Goal: Navigation & Orientation: Find specific page/section

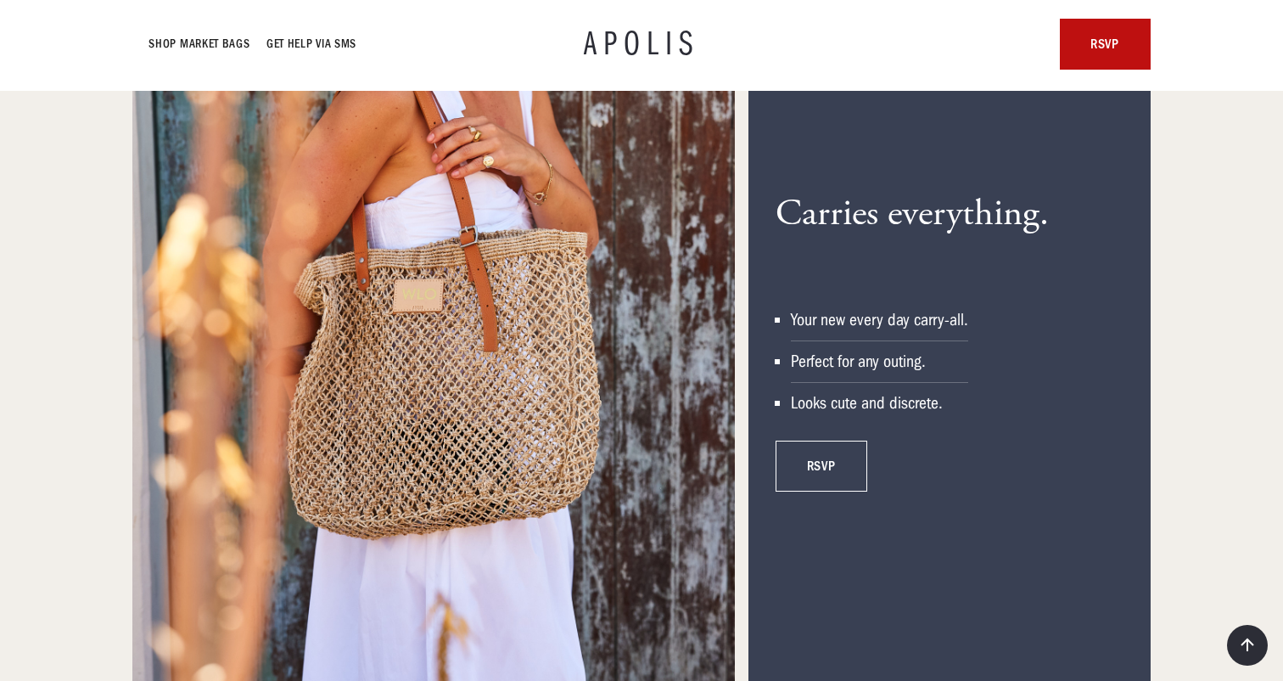
scroll to position [2081, 0]
